Goal: Transaction & Acquisition: Purchase product/service

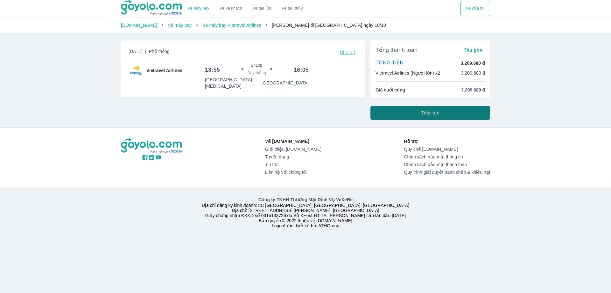
click at [377, 111] on button "Tiếp tục" at bounding box center [431, 113] width 120 height 14
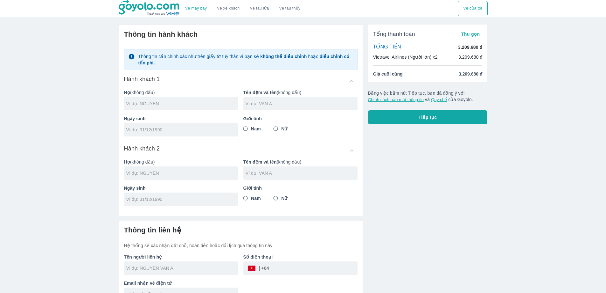
scroll to position [14, 0]
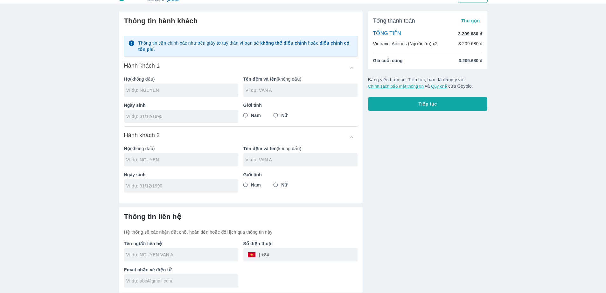
click at [414, 64] on div "Tổng thanh toán Thu gọn TỔNG TIỀN 3.209.680 đ Vietravel Airlines (Người lớn) x2…" at bounding box center [428, 40] width 120 height 58
click at [414, 62] on li "Giá cuối cùng 3.209.680 đ" at bounding box center [428, 60] width 110 height 6
click at [156, 89] on input "text" at bounding box center [182, 90] width 112 height 6
paste input "NGUYEN DUC DIEM"
drag, startPoint x: 171, startPoint y: 89, endPoint x: 148, endPoint y: 91, distance: 23.3
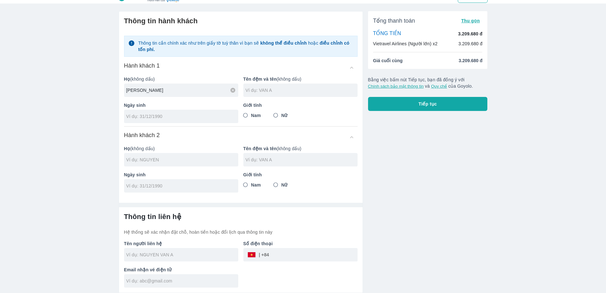
click at [145, 91] on input "NGUYEN DUC DIEM" at bounding box center [182, 90] width 112 height 6
type input "NGUYEN DUC DIEM"
click at [273, 91] on input "text" at bounding box center [302, 90] width 112 height 6
paste input "DUC DIEM"
type input "DUC DIEM"
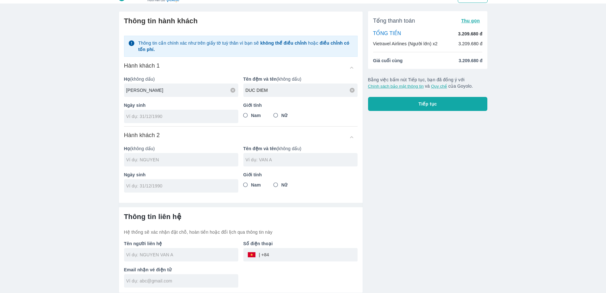
drag, startPoint x: 162, startPoint y: 93, endPoint x: 145, endPoint y: 93, distance: 17.2
click at [145, 93] on input "NGUYEN DUC DIEM" at bounding box center [182, 90] width 112 height 6
type input "NGUYEN"
click at [154, 114] on input "tel" at bounding box center [179, 116] width 106 height 6
paste input "01/01/1954"
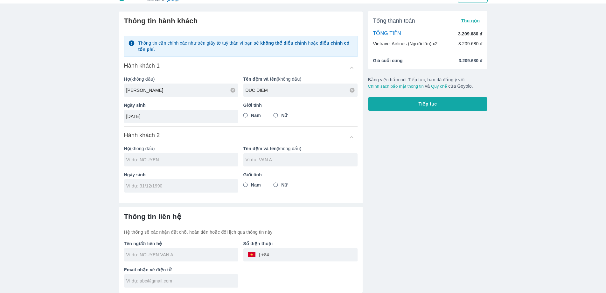
type input "01/01/1954"
drag, startPoint x: 245, startPoint y: 114, endPoint x: 200, endPoint y: 73, distance: 61.1
click at [244, 114] on input "Nam" at bounding box center [245, 115] width 11 height 11
radio input "true"
click at [164, 155] on div at bounding box center [181, 159] width 114 height 13
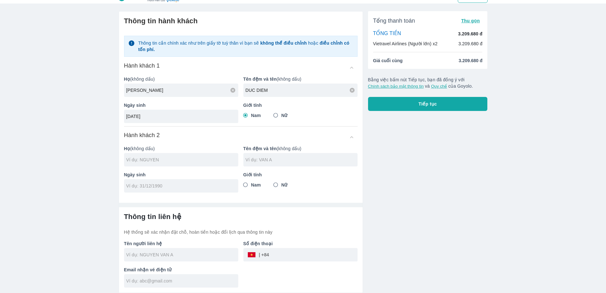
paste input "TRAN"
type input "DUC DIEM"
type input "TRAN"
type input "NGUYEN DUC DIEM"
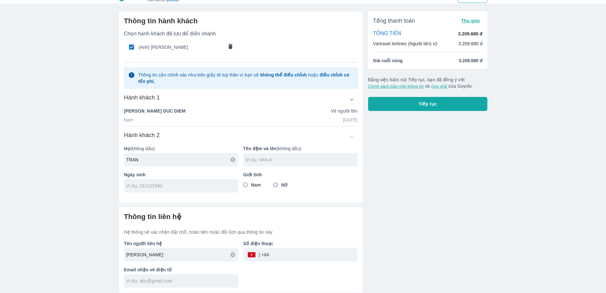
type input "TRAN"
click at [250, 159] on input "text" at bounding box center [302, 159] width 112 height 6
paste input "THI QUY"
click at [248, 160] on input "THI QUY" at bounding box center [302, 159] width 112 height 6
click at [246, 160] on input "THI QUY" at bounding box center [302, 159] width 112 height 6
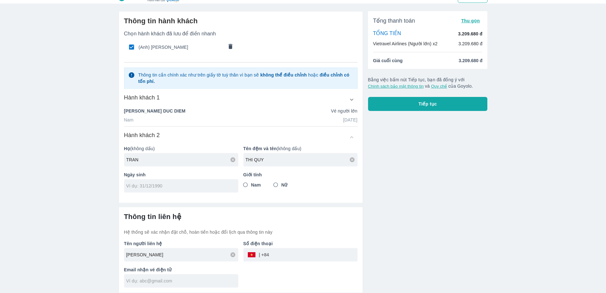
type input "THI QUY"
click at [281, 183] on input "Nữ" at bounding box center [275, 184] width 11 height 11
radio input "true"
click at [226, 182] on div at bounding box center [181, 185] width 114 height 13
paste input "03/07/1959"
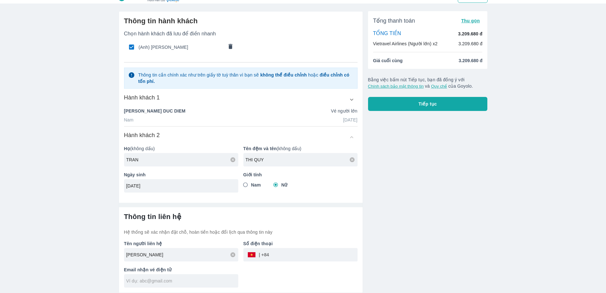
type input "03/07/1959"
click at [168, 286] on div at bounding box center [181, 280] width 114 height 13
type input "TRAN"
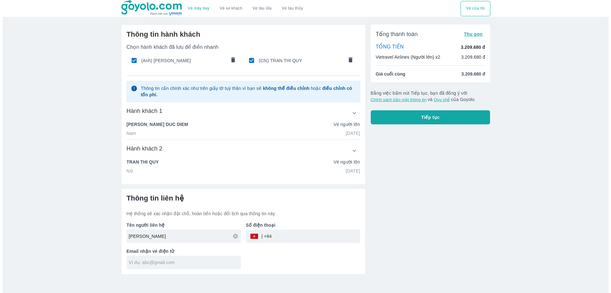
scroll to position [0, 0]
click at [191, 237] on input "NGUYEN DUC DIEM" at bounding box center [185, 236] width 112 height 6
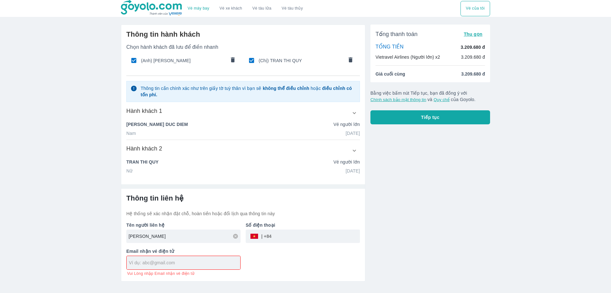
click at [191, 237] on input "NGUYEN DUC DIEM" at bounding box center [185, 236] width 112 height 6
type input "VO KY QUOC ANH"
type input "934085171"
type input "betanda1@gmail.com"
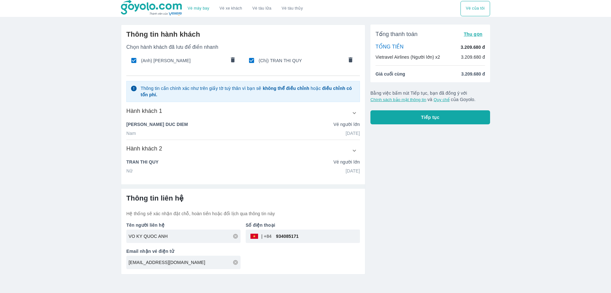
drag, startPoint x: 398, startPoint y: 121, endPoint x: 368, endPoint y: 150, distance: 41.9
click at [383, 155] on div "Tổng thanh toán Thu gọn TỔNG TIỀN 3.209.680 đ Vietravel Airlines (Người lớn) x2…" at bounding box center [427, 146] width 125 height 255
click at [352, 116] on icon "button" at bounding box center [354, 113] width 7 height 7
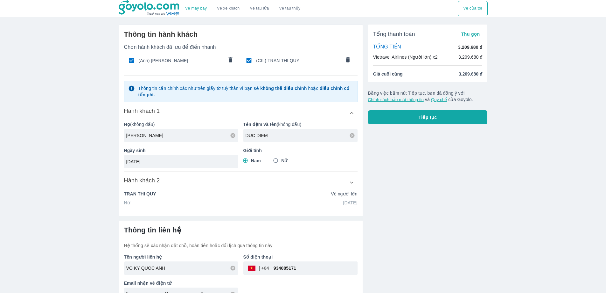
click at [353, 185] on icon "button" at bounding box center [352, 182] width 7 height 7
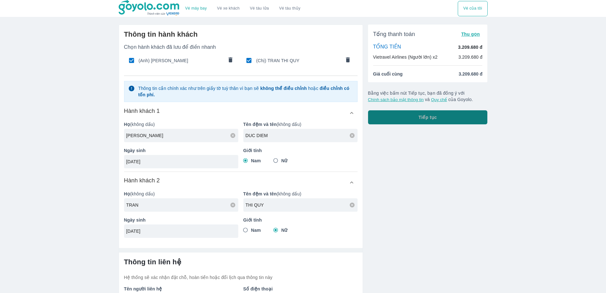
click at [420, 114] on button "Tiếp tục" at bounding box center [428, 117] width 120 height 14
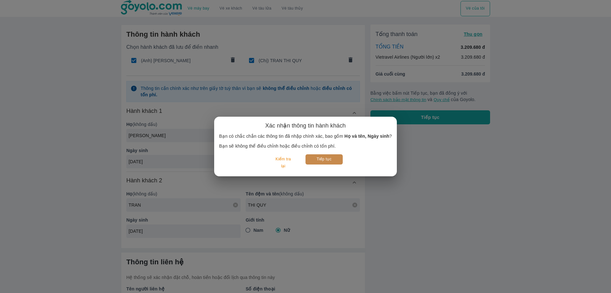
click at [332, 159] on button "Tiếp tục" at bounding box center [324, 159] width 37 height 10
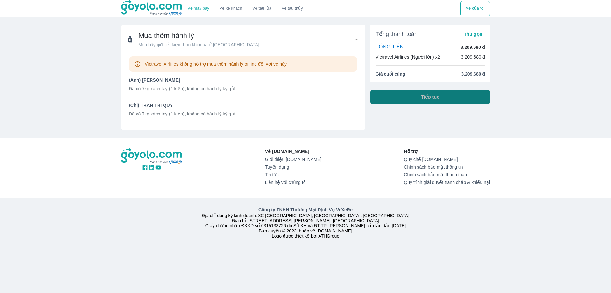
click at [395, 101] on button "Tiếp tục" at bounding box center [431, 97] width 120 height 14
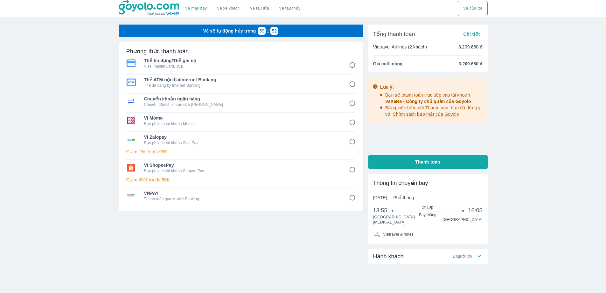
click at [344, 66] on div "Thẻ tín dụng/Thẻ ghi nợ Visa, MasterCard, JCB" at bounding box center [240, 62] width 229 height 15
radio input "true"
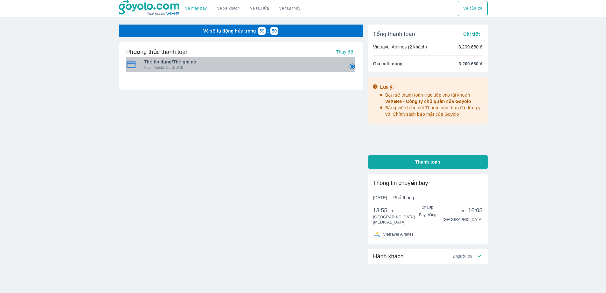
click at [343, 68] on div "Thẻ tín dụng/Thẻ ghi nợ Visa, MasterCard, JCB" at bounding box center [240, 64] width 229 height 15
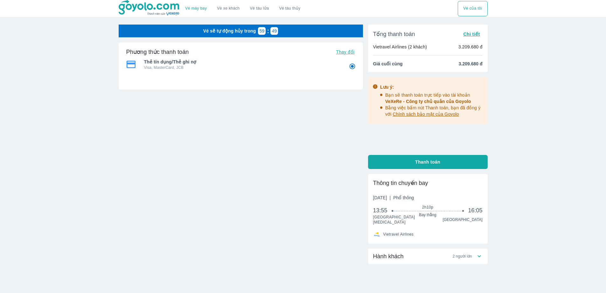
click at [408, 100] on span "VeXeRe - Công ty chủ quản của Goyolo" at bounding box center [429, 101] width 86 height 5
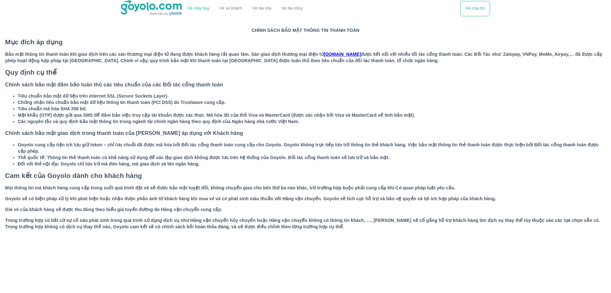
drag, startPoint x: 417, startPoint y: 50, endPoint x: 406, endPoint y: 73, distance: 25.5
click at [408, 67] on p "CHÍNH SÁCH BẢO MẬT THÔNG TIN THANH TOÁN Mục đích áp dụng Bảo mật thông tin than…" at bounding box center [305, 129] width 611 height 222
click at [392, 91] on p "CHÍNH SÁCH BẢO MẬT THÔNG TIN THANH TOÁN Mục đích áp dụng Bảo mật thông tin than…" at bounding box center [305, 129] width 611 height 222
click at [480, 9] on button "Vé của tôi" at bounding box center [476, 8] width 30 height 15
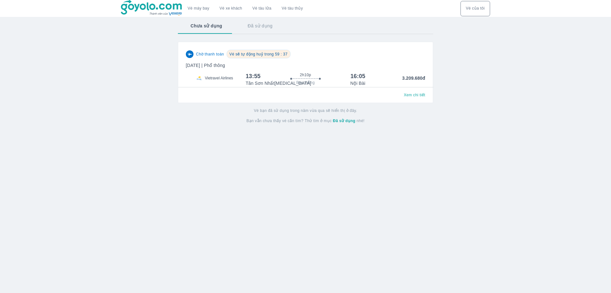
click at [406, 72] on div "Chờ thanh toán Vé sẽ tự động huỷ trong 59 : 37 Thứ 6, 10 Thg 10 2025 | Phổ thôn…" at bounding box center [305, 68] width 239 height 37
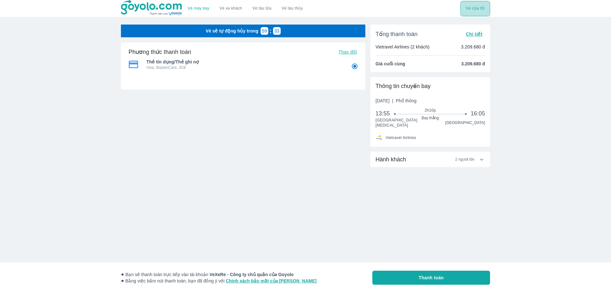
click at [475, 13] on button "Vé của tôi" at bounding box center [476, 8] width 30 height 15
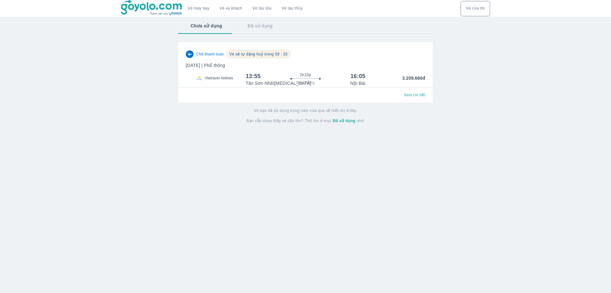
click at [332, 84] on div "Tân Sơn Nhất T3 Nội Bài" at bounding box center [306, 83] width 120 height 6
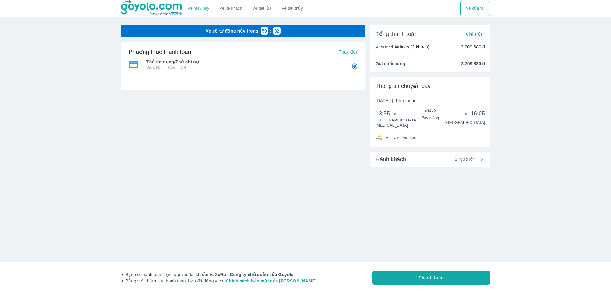
click at [401, 101] on span "Thứ 6, 10 Thg 10 2025 | Phổ thông" at bounding box center [396, 100] width 41 height 6
click at [418, 156] on div "Hành khách 2 người lớn" at bounding box center [427, 159] width 103 height 8
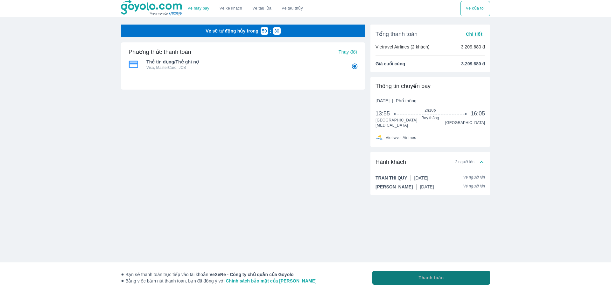
click at [404, 275] on button "Thanh toán" at bounding box center [431, 277] width 118 height 14
radio input "false"
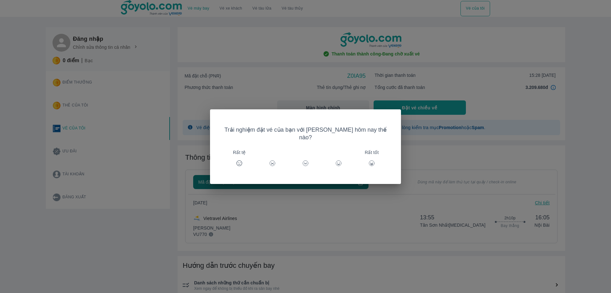
click at [152, 164] on div "Trải nghiệm đặt vé của bạn với Goyolo hôm nay thế nào? Rất tệ Rất tốt" at bounding box center [305, 146] width 611 height 293
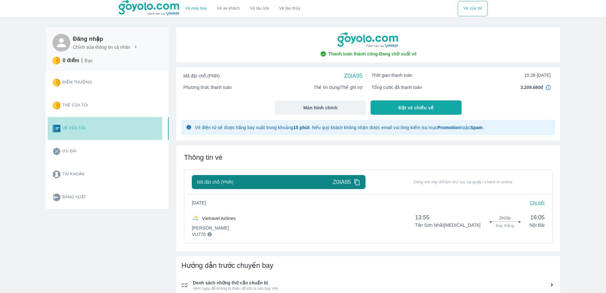
click at [123, 130] on button "Vé của tôi" at bounding box center [105, 128] width 115 height 23
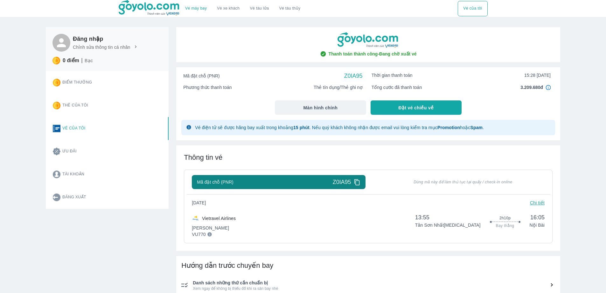
click at [113, 152] on button "Ưu đãi" at bounding box center [105, 151] width 115 height 23
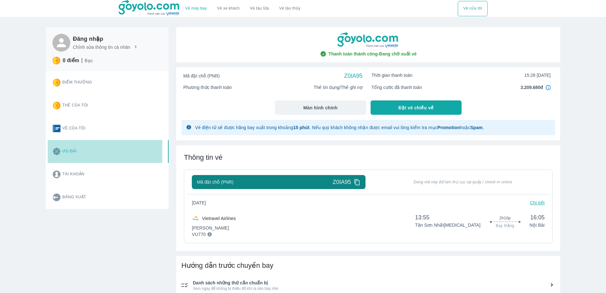
click at [113, 152] on button "Ưu đãi" at bounding box center [105, 151] width 115 height 23
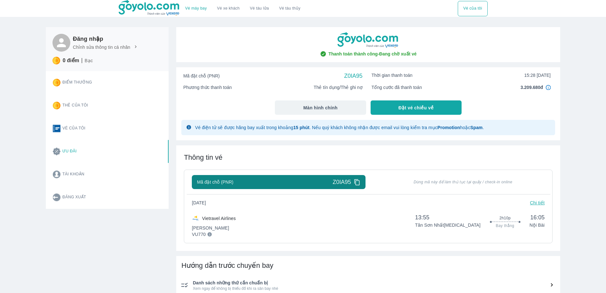
click at [546, 88] on img at bounding box center [548, 87] width 5 height 5
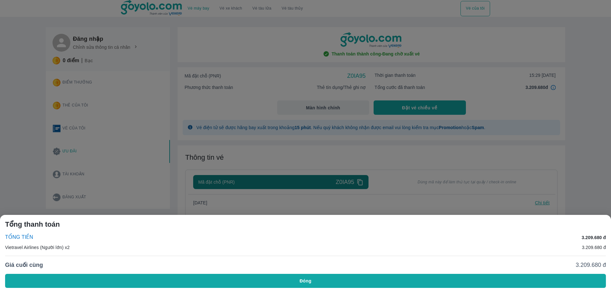
click at [504, 104] on div at bounding box center [305, 146] width 611 height 293
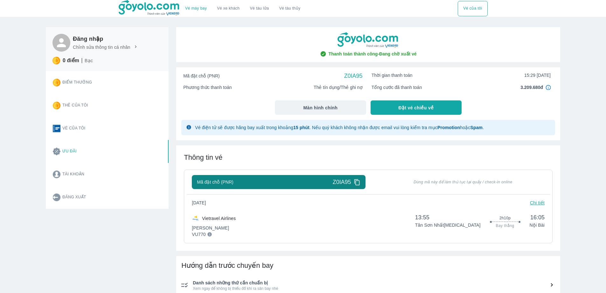
click at [531, 204] on p "Chi tiết" at bounding box center [537, 202] width 15 height 6
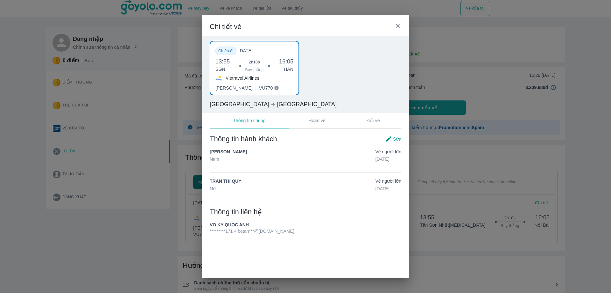
click at [157, 238] on div "Chi tiết vé Chiều đi Thứ 6, 10/10/2025 13:55 SGN 2h10p Bay thẳng 16:05 HAN Viet…" at bounding box center [305, 146] width 611 height 293
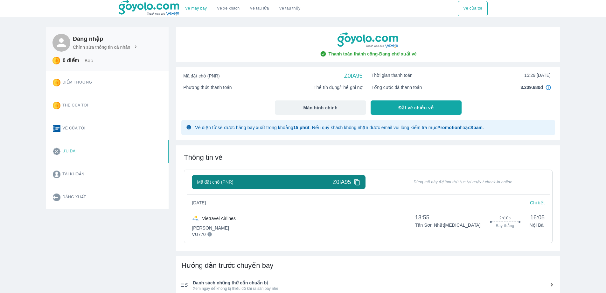
click at [549, 86] on img at bounding box center [548, 87] width 5 height 5
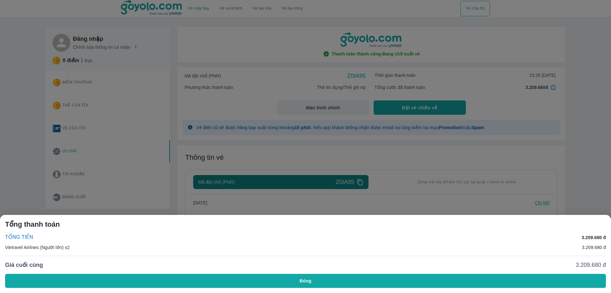
drag, startPoint x: 247, startPoint y: 276, endPoint x: 242, endPoint y: 274, distance: 5.1
click at [246, 277] on button "Đóng" at bounding box center [305, 280] width 601 height 14
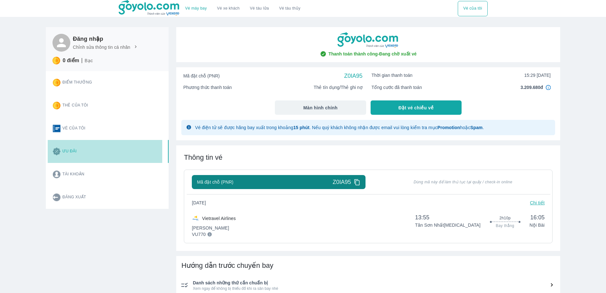
click at [71, 151] on button "Ưu đãi" at bounding box center [105, 151] width 115 height 23
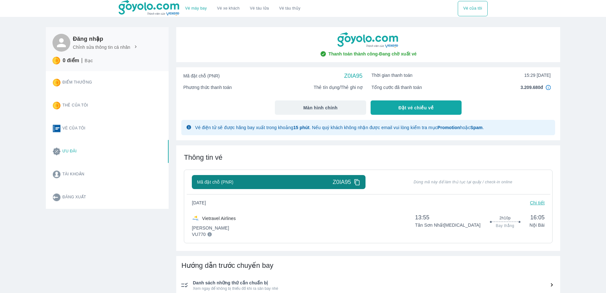
click at [94, 110] on button "Thẻ của tôi" at bounding box center [105, 105] width 115 height 23
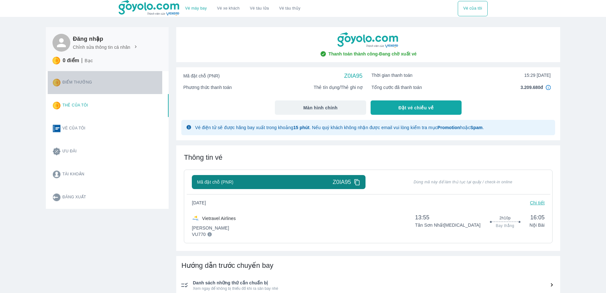
click at [101, 88] on button "Điểm thưởng" at bounding box center [105, 82] width 115 height 23
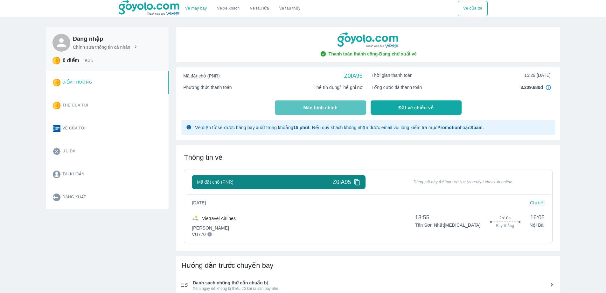
click at [324, 113] on button "Màn hình chính" at bounding box center [320, 107] width 91 height 14
click at [331, 110] on span "Màn hình chính" at bounding box center [321, 107] width 34 height 6
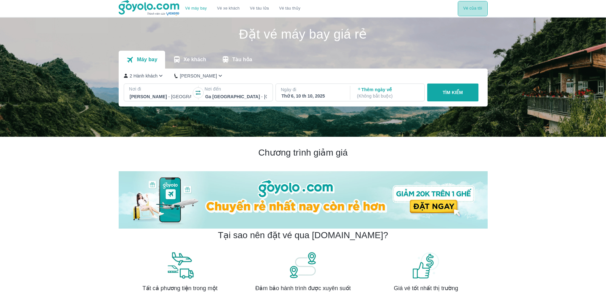
click at [472, 12] on button "Vé của tôi" at bounding box center [473, 8] width 30 height 15
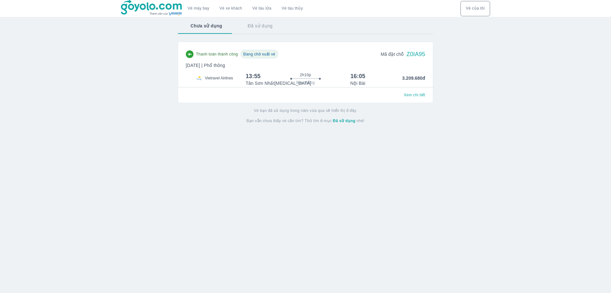
click at [409, 72] on div "Thanh toán thành công Đang chờ xuất vé Mã đặt chỗ Z0IA95 Thứ 6, 10 Thg 10 2025 …" at bounding box center [305, 68] width 239 height 37
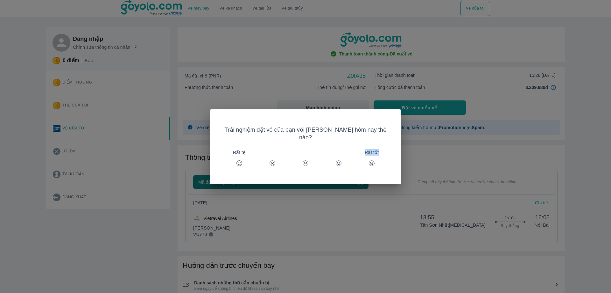
drag, startPoint x: 363, startPoint y: 157, endPoint x: 298, endPoint y: 165, distance: 65.7
click at [299, 165] on div "Rất tệ Rất tốt" at bounding box center [306, 163] width 166 height 18
click at [298, 207] on div "Trải nghiệm đặt vé của bạn với Goyolo hôm nay thế nào? Rất tệ Rất tốt" at bounding box center [305, 146] width 611 height 293
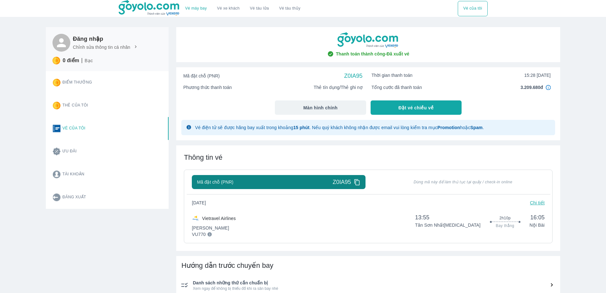
click at [119, 158] on button "Ưu đãi" at bounding box center [105, 151] width 115 height 23
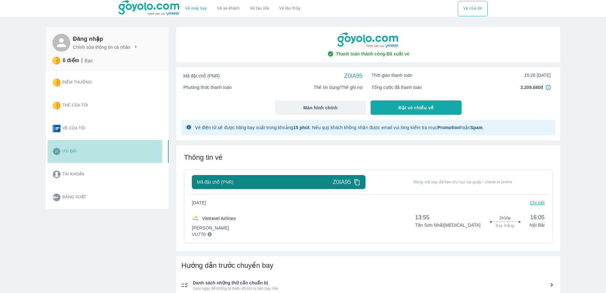
drag, startPoint x: 117, startPoint y: 154, endPoint x: 94, endPoint y: 154, distance: 22.9
click at [117, 154] on button "Ưu đãi" at bounding box center [105, 151] width 115 height 23
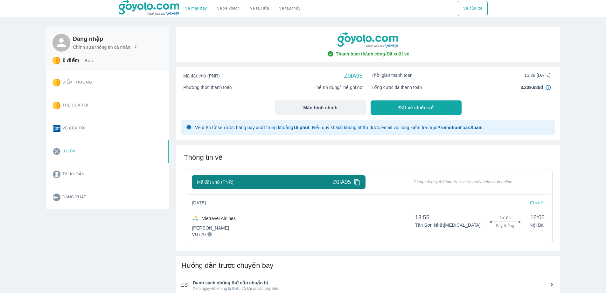
click at [71, 152] on button "Ưu đãi" at bounding box center [105, 151] width 115 height 23
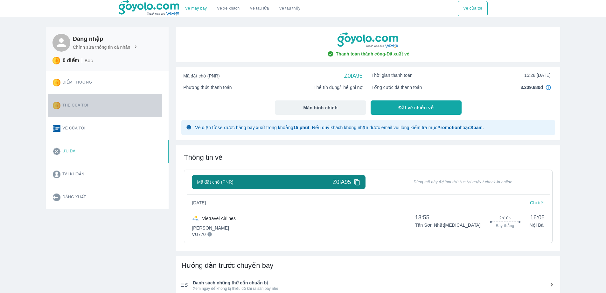
click at [68, 110] on button "Thẻ của tôi" at bounding box center [105, 105] width 115 height 23
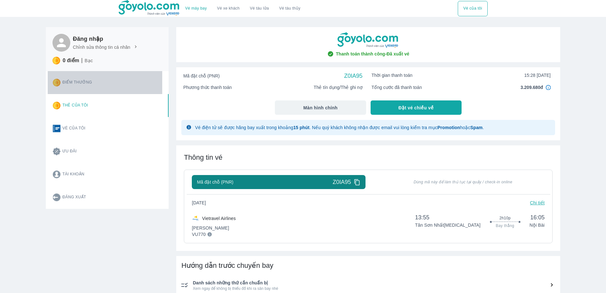
click at [80, 84] on button "Điểm thưởng" at bounding box center [105, 82] width 115 height 23
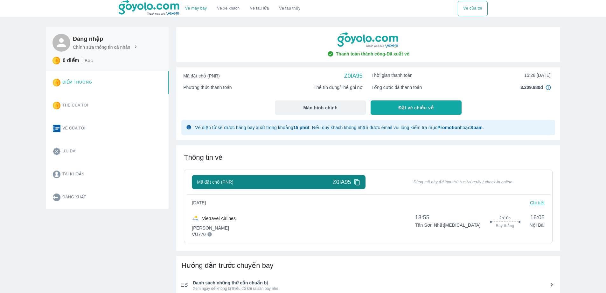
click at [400, 106] on span "Đặt vé chiều về" at bounding box center [416, 107] width 35 height 6
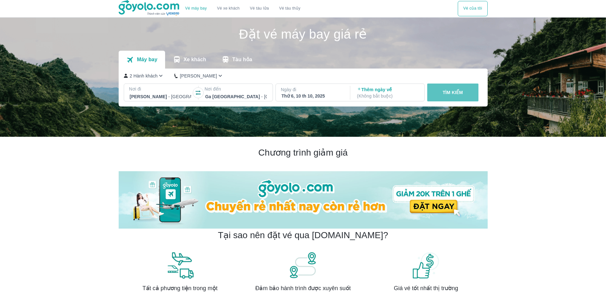
click at [463, 89] on button "TÌM KIẾM" at bounding box center [453, 92] width 51 height 18
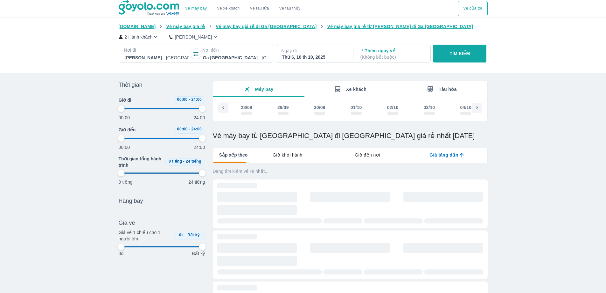
scroll to position [0, 251]
type input "97.9166666666667"
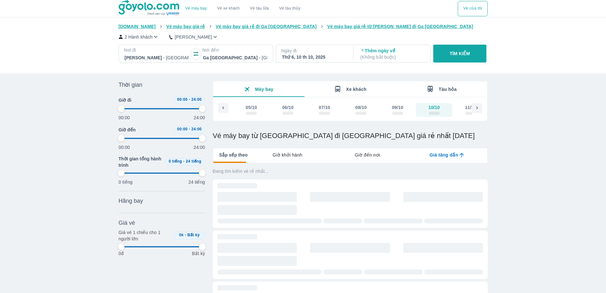
type input "97.9166666666667"
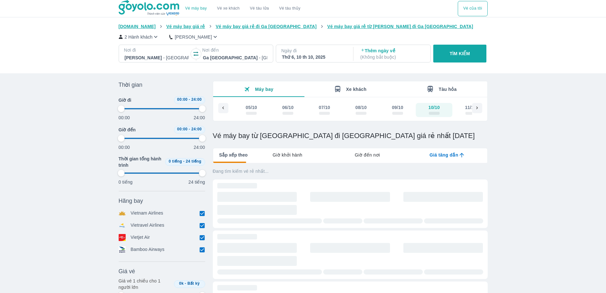
type input "97.9166666666667"
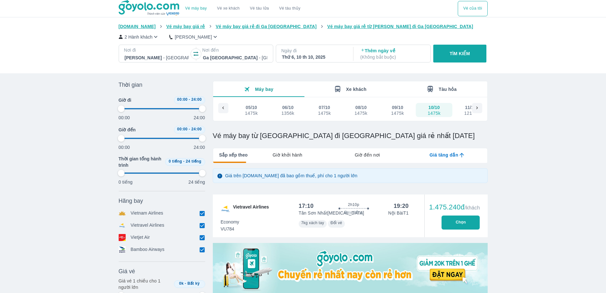
type input "97.9166666666667"
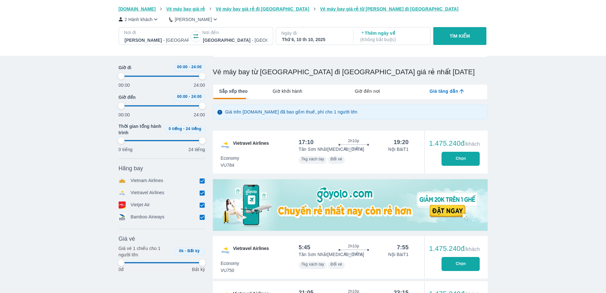
type input "97.9166666666667"
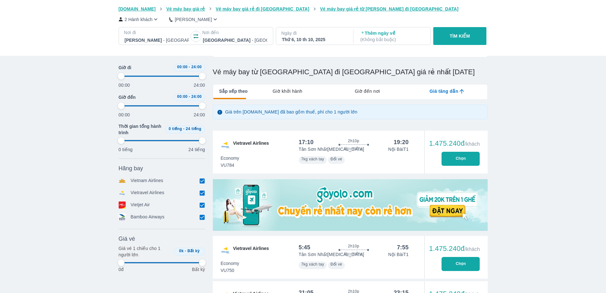
type input "97.9166666666667"
click at [455, 158] on button "Chọn" at bounding box center [461, 159] width 38 height 14
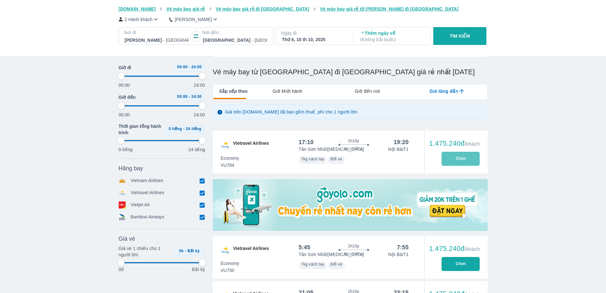
type input "97.9166666666667"
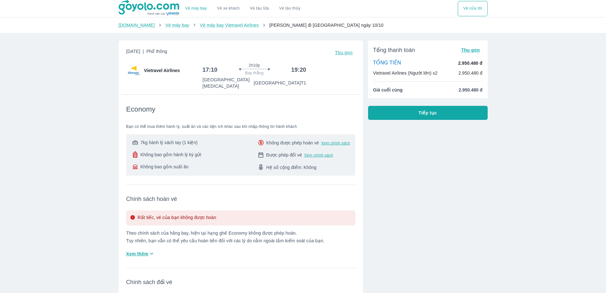
click at [446, 78] on div "Tổng thanh toán Thu gọn TỔNG TIỀN 2.950.480 đ Vietravel Airlines (Người lớn) x2…" at bounding box center [428, 69] width 120 height 58
drag, startPoint x: 444, startPoint y: 89, endPoint x: 463, endPoint y: 67, distance: 28.9
click at [451, 81] on div "Tổng thanh toán Thu gọn TỔNG TIỀN 2.950.480 đ Vietravel Airlines (Người lớn) x2…" at bounding box center [428, 69] width 120 height 58
click at [387, 66] on p "TỔNG TIỀN" at bounding box center [387, 63] width 28 height 7
click at [402, 113] on button "Tiếp tục" at bounding box center [428, 113] width 120 height 14
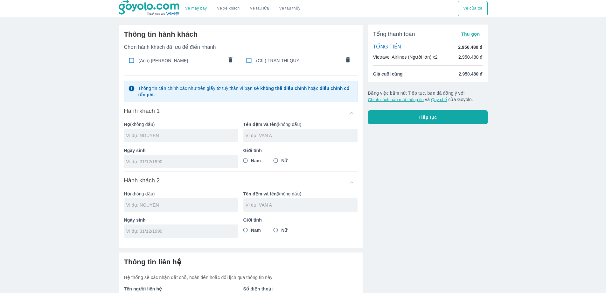
click at [263, 63] on span "(Chị) TRAN THI QUY" at bounding box center [298, 60] width 85 height 6
checkbox input "true"
type input "TRAN"
type input "THI QUY"
type input "03/07/1959"
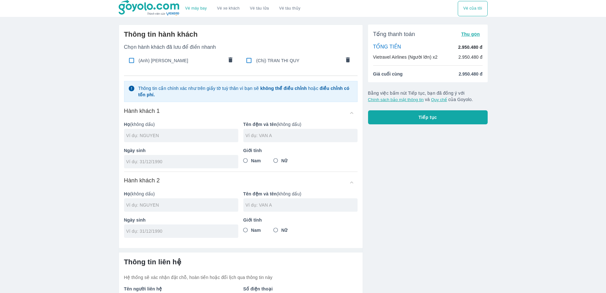
radio input "true"
type input "TRAN THI QUY"
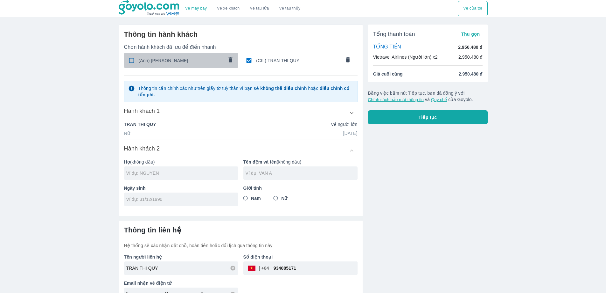
click at [160, 63] on span "(Anh) NGUYEN DUC DIEM" at bounding box center [181, 60] width 85 height 6
checkbox input "true"
type input "NGUYEN"
type input "DUC DIEM"
type input "01/01/1954"
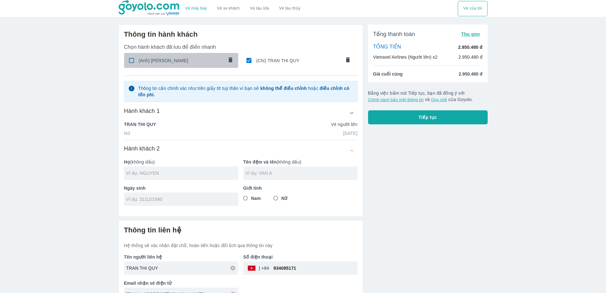
radio input "true"
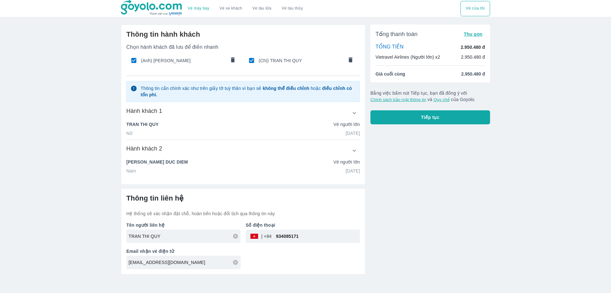
click at [429, 117] on span "Tiếp tục" at bounding box center [430, 117] width 18 height 6
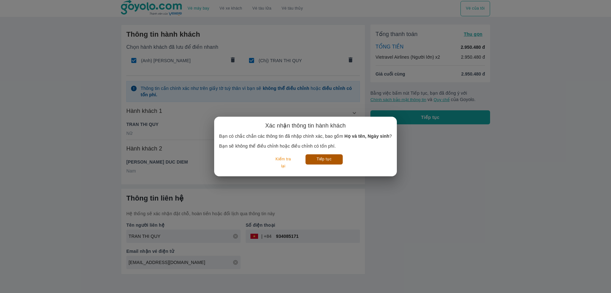
click at [335, 159] on button "Tiếp tục" at bounding box center [324, 159] width 37 height 10
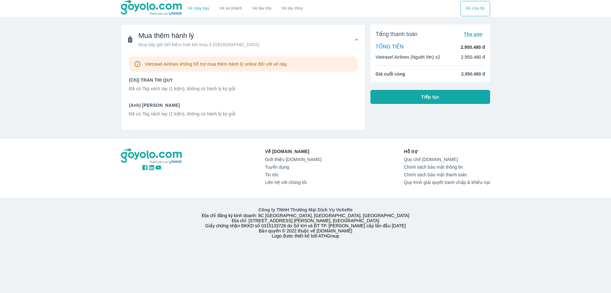
click at [474, 67] on div "Tổng thanh toán Thu gọn TỔNG TIỀN 2.950.480 đ Vietravel Airlines (Người lớn) x2…" at bounding box center [431, 54] width 120 height 58
click at [473, 55] on p "2.950.480 đ" at bounding box center [473, 57] width 24 height 6
click at [475, 37] on span "Thu gọn" at bounding box center [473, 34] width 19 height 5
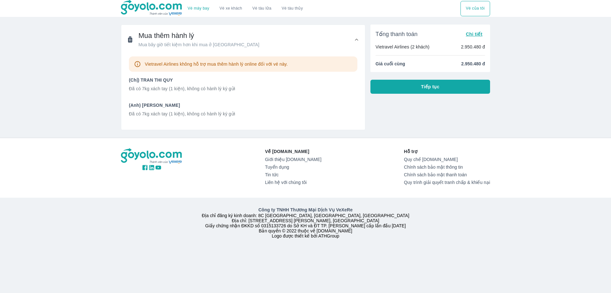
click at [472, 37] on span "Chi tiết" at bounding box center [474, 34] width 17 height 5
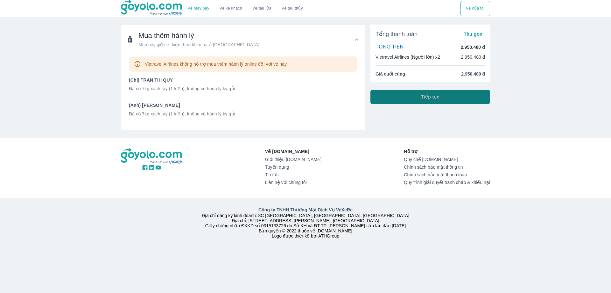
click at [393, 96] on button "Tiếp tục" at bounding box center [431, 97] width 120 height 14
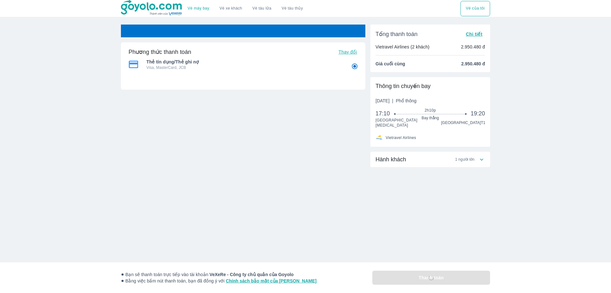
radio input "false"
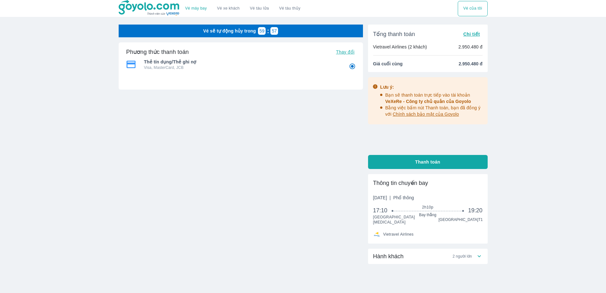
scroll to position [22, 0]
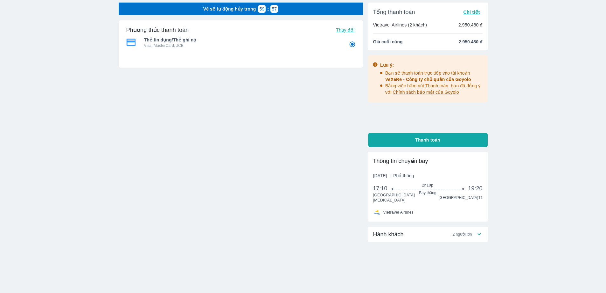
click at [472, 234] on div "Hành khách 2 người lớn" at bounding box center [424, 234] width 103 height 8
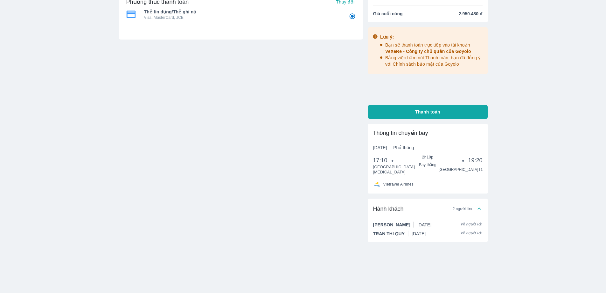
scroll to position [0, 0]
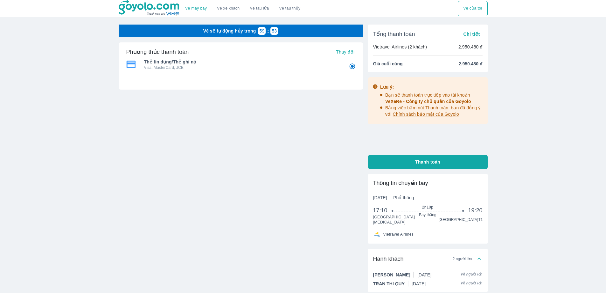
click at [475, 34] on span "Chi tiết" at bounding box center [472, 34] width 17 height 5
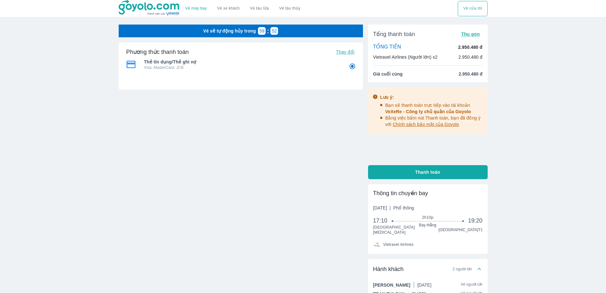
click at [410, 74] on li "Giá cuối cùng 2.950.480 đ" at bounding box center [428, 74] width 110 height 6
click at [414, 61] on div "Tổng thanh toán Thu gọn TỔNG TIỀN 2.950.480 đ Vietravel Airlines (Người lớn) x2…" at bounding box center [428, 54] width 120 height 58
click at [140, 4] on img at bounding box center [150, 8] width 62 height 16
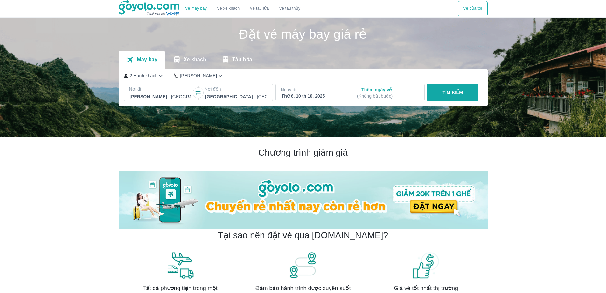
drag, startPoint x: 102, startPoint y: 4, endPoint x: 209, endPoint y: 52, distance: 117.6
click at [180, 17] on div "Vé máy bay Vé xe khách Vé tàu lửa Vé tàu thủy Vé của tôi" at bounding box center [303, 8] width 606 height 17
click at [72, 76] on img at bounding box center [303, 77] width 606 height 119
